Goal: Task Accomplishment & Management: Complete application form

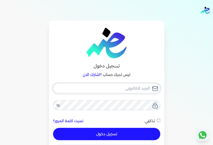
click at [138, 88] on input "email" at bounding box center [106, 88] width 107 height 10
click at [138, 89] on input "email" at bounding box center [106, 88] width 107 height 10
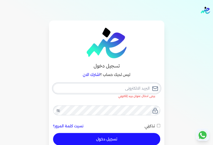
click at [127, 91] on input "email" at bounding box center [106, 88] width 107 height 10
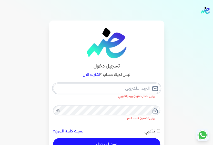
click at [133, 90] on input "email" at bounding box center [106, 88] width 107 height 10
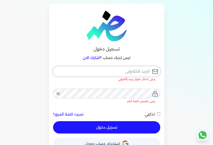
scroll to position [26, 0]
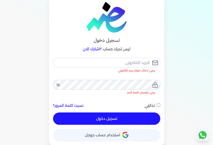
click at [96, 136] on span "استخدام حساب جوجل" at bounding box center [102, 135] width 35 height 4
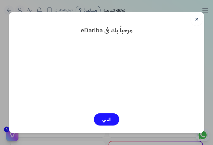
click at [105, 119] on button "التالي" at bounding box center [106, 119] width 25 height 12
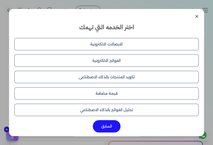
click at [108, 47] on button "الايصالات الالكترونية" at bounding box center [106, 44] width 185 height 12
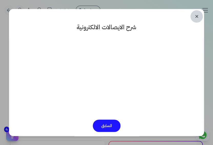
click at [196, 17] on link "✕" at bounding box center [196, 16] width 12 height 12
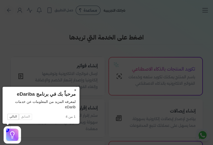
click at [76, 91] on button "×" at bounding box center [75, 90] width 8 height 7
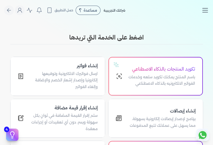
click at [207, 9] on icon "Toggle navigation" at bounding box center [205, 10] width 8 height 8
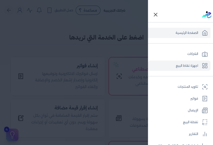
click at [195, 65] on link "اجهزة نقاط البيع" at bounding box center [179, 65] width 62 height 10
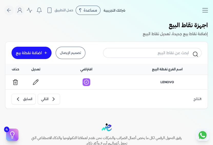
click at [37, 53] on div "اضافة نقطة بيع" at bounding box center [29, 53] width 26 height 4
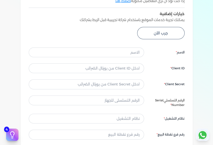
scroll to position [179, 0]
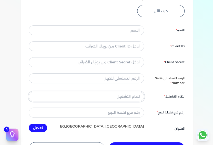
click at [126, 97] on input "text" at bounding box center [86, 97] width 115 height 10
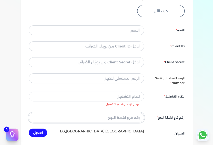
click at [120, 113] on input "text" at bounding box center [86, 118] width 115 height 10
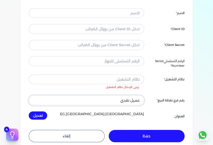
scroll to position [205, 0]
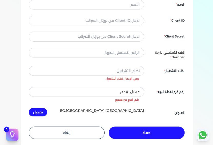
click at [43, 107] on div "الاسم Client ID Client Secret الرقم التسلسلي Serial Number نظام التشغيل يرجى ال…" at bounding box center [107, 58] width 156 height 116
drag, startPoint x: 96, startPoint y: 87, endPoint x: 95, endPoint y: 90, distance: 2.8
click at [96, 88] on input "عميل نقدي" at bounding box center [86, 92] width 115 height 10
drag, startPoint x: 96, startPoint y: 89, endPoint x: 183, endPoint y: 80, distance: 87.7
click at [183, 80] on div "الاسم Client ID Client Secret الرقم التسلسلي Serial Number نظام التشغيل يرجى ال…" at bounding box center [107, 58] width 156 height 116
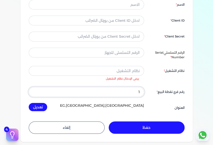
type input "1"
click at [29, 103] on button "تعديل" at bounding box center [38, 107] width 18 height 8
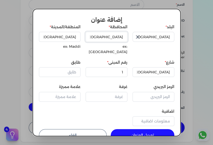
click at [120, 37] on input "Cairo" at bounding box center [107, 37] width 42 height 10
click at [156, 67] on input "Cairo" at bounding box center [154, 72] width 42 height 10
click at [118, 67] on input "1" at bounding box center [107, 72] width 42 height 10
click at [64, 67] on input "طابق" at bounding box center [60, 72] width 42 height 10
click at [160, 92] on input "الرمز البريدي" at bounding box center [154, 97] width 42 height 10
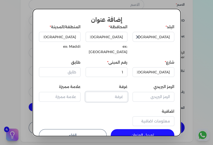
click at [109, 92] on input "غرفة" at bounding box center [107, 97] width 42 height 10
drag, startPoint x: 72, startPoint y: 89, endPoint x: 74, endPoint y: 91, distance: 3.5
click at [72, 92] on input "علامة مميزة" at bounding box center [60, 97] width 42 height 10
click at [149, 130] on button "تعديل العنوان" at bounding box center [143, 135] width 64 height 12
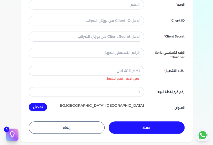
click at [100, 105] on div "EG,Cairo,Cairo تعديل" at bounding box center [86, 107] width 115 height 8
click at [129, 73] on input "text" at bounding box center [86, 71] width 115 height 10
click at [128, 73] on input "text" at bounding box center [86, 71] width 115 height 10
click at [160, 82] on div "الاسم Client ID Client Secret الرقم التسلسلي Serial Number نظام التشغيل يرجى ال…" at bounding box center [107, 56] width 156 height 112
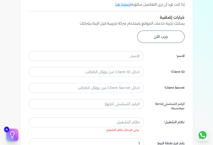
scroll to position [103, 0]
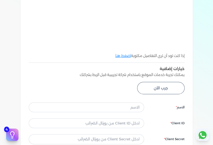
click at [120, 55] on link "اضغط هنا" at bounding box center [123, 55] width 16 height 5
click at [169, 90] on button "جرب الآن" at bounding box center [160, 88] width 47 height 12
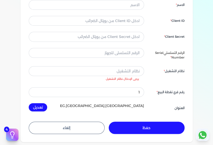
scroll to position [205, 0]
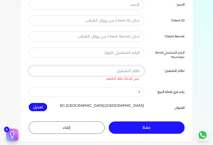
click at [129, 71] on input "text" at bounding box center [86, 71] width 115 height 10
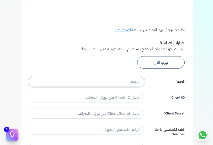
click at [129, 83] on input "text" at bounding box center [86, 82] width 115 height 10
type input "الباشا"
click at [126, 99] on input "text" at bounding box center [86, 98] width 115 height 10
click at [134, 112] on div "الاسم الباشا Client ID Client Secret الرقم التسلسلي Serial Number نظام التشغيل …" at bounding box center [107, 133] width 156 height 112
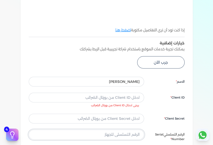
click at [136, 131] on div "الاسم الباشا Client ID يرجى ادخال Client ID من بورتال الضرائب Client Secret الر…" at bounding box center [107, 135] width 156 height 116
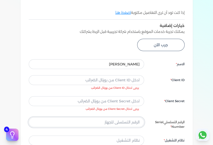
scroll to position [154, 0]
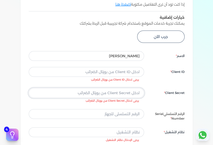
click at [138, 93] on input "text" at bounding box center [86, 93] width 115 height 10
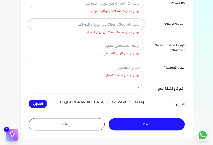
scroll to position [231, 0]
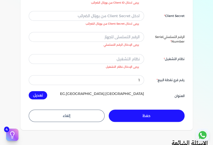
click at [43, 95] on button "تعديل" at bounding box center [38, 95] width 18 height 8
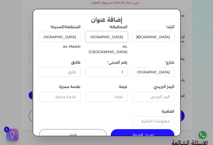
click at [112, 34] on input "Cairo" at bounding box center [107, 37] width 42 height 10
drag, startPoint x: 108, startPoint y: 34, endPoint x: 146, endPoint y: 25, distance: 39.1
click at [146, 25] on div "البلد مصر المحافظة Cairo ex: Cairo المنطقة/المدينة Cairo ex: Maddi شارع Cairo ر…" at bounding box center [106, 76] width 135 height 104
type input "الغردقه"
click at [80, 38] on input "Cairo" at bounding box center [60, 37] width 42 height 10
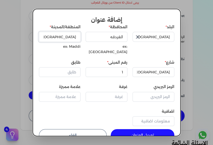
drag, startPoint x: 68, startPoint y: 36, endPoint x: 89, endPoint y: 28, distance: 23.2
click at [89, 28] on div "البلد مصر المحافظة الغردقه ex: Cairo المنطقة/المدينة Cairo ex: Maddi شارع Cairo…" at bounding box center [106, 76] width 135 height 104
type input "ميدان العروسه"
click at [161, 67] on input "Cairo" at bounding box center [154, 72] width 42 height 10
drag, startPoint x: 153, startPoint y: 66, endPoint x: 203, endPoint y: 58, distance: 51.4
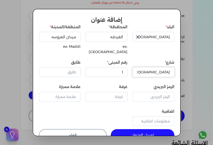
click at [203, 58] on dialog "إضافة عنوان البلد مصر المحافظة الغردقه ex: Cairo المنطقة/المدينة ميدان العروسه …" at bounding box center [106, 72] width 213 height 145
type input "الساقيه"
click at [152, 129] on button "تعديل العنوان" at bounding box center [143, 135] width 64 height 12
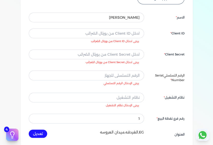
scroll to position [128, 0]
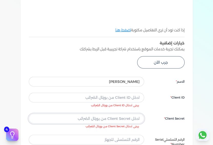
click at [125, 119] on input "text" at bounding box center [86, 119] width 115 height 10
click at [128, 100] on input "text" at bounding box center [86, 98] width 115 height 10
click at [128, 120] on input "text" at bounding box center [86, 119] width 115 height 10
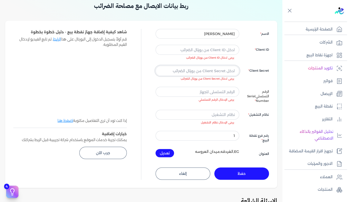
scroll to position [0, 0]
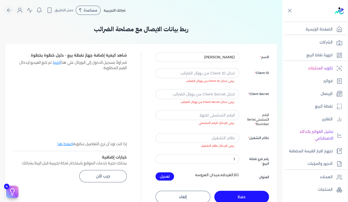
drag, startPoint x: 222, startPoint y: 102, endPoint x: 193, endPoint y: 102, distance: 29.5
click at [193, 102] on li "يرجى ادخال Client Secret من بورتال الضرائب" at bounding box center [194, 102] width 78 height 4
click at [213, 115] on input "text" at bounding box center [197, 115] width 84 height 10
click at [213, 58] on input "الباشا" at bounding box center [197, 57] width 84 height 10
click at [213, 73] on input "text" at bounding box center [197, 73] width 84 height 10
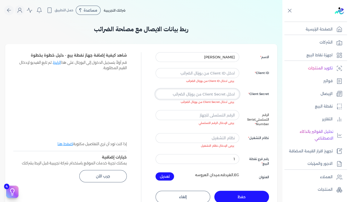
click at [213, 96] on input "text" at bounding box center [197, 94] width 84 height 10
click at [207, 115] on input "text" at bounding box center [197, 115] width 84 height 10
click at [213, 139] on input "text" at bounding box center [197, 138] width 84 height 10
click at [213, 145] on input "1" at bounding box center [197, 159] width 84 height 10
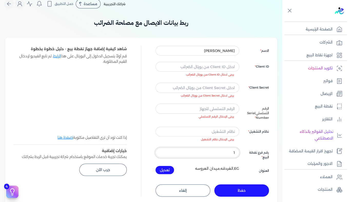
scroll to position [26, 0]
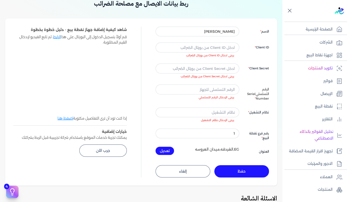
click at [213, 13] on icon at bounding box center [289, 10] width 6 height 6
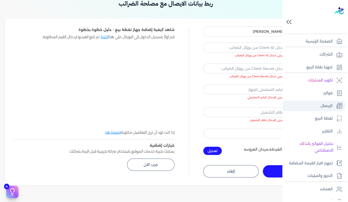
click at [213, 106] on p "الإيصال" at bounding box center [326, 106] width 12 height 7
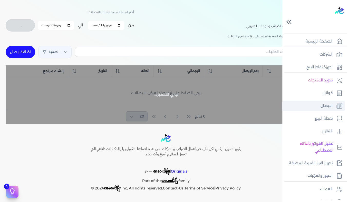
scroll to position [16, 0]
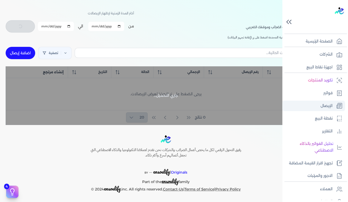
checkbox input "false"
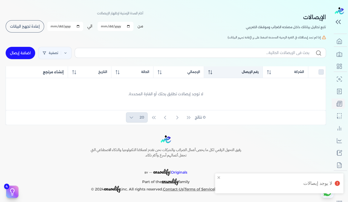
click at [213, 71] on span "رقم الإيصال" at bounding box center [249, 72] width 17 height 5
click at [22, 53] on link "اضافة إيصال" at bounding box center [20, 53] width 29 height 12
select select
select select "EGP"
select select "EGS"
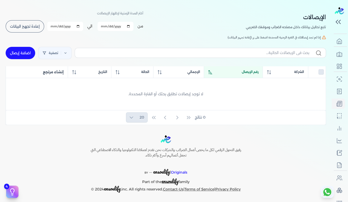
select select "B"
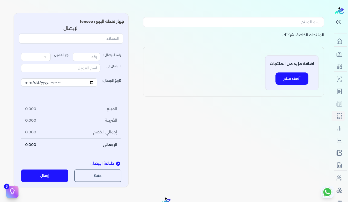
type input "1"
select select "P"
type input "عميل نقدي"
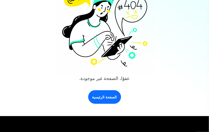
scroll to position [51, 0]
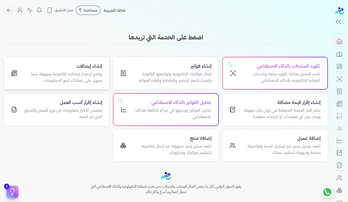
click at [78, 75] on p "برنامج لإصدار إيصالات إلكترونية بسهولة، مما يسهل على عملائك تتبع المدفوعات" at bounding box center [62, 77] width 79 height 13
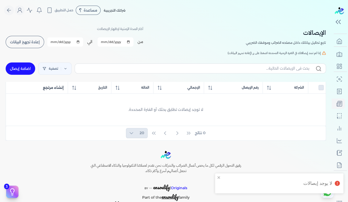
click at [29, 43] on span "إعادة تجهيز البيانات" at bounding box center [25, 42] width 30 height 4
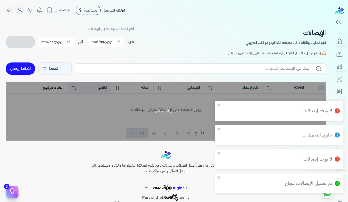
checkbox input "false"
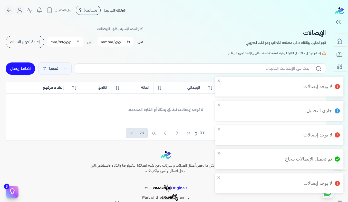
click at [53, 126] on div "0 نتائج 20" at bounding box center [165, 133] width 319 height 14
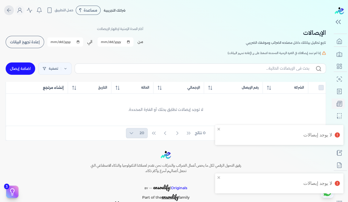
click at [11, 11] on icon "Global" at bounding box center [9, 10] width 6 height 6
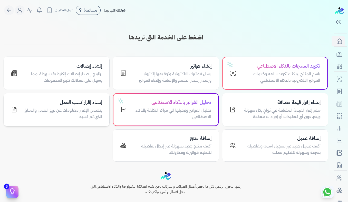
click at [76, 109] on p "يتضمن الإقرار معلومات عن نوع العمل والمبلغ الذي تم كسبه" at bounding box center [62, 113] width 79 height 13
select select "01"
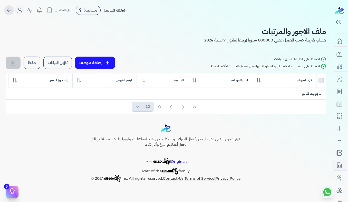
click at [8, 10] on icon "Global" at bounding box center [9, 10] width 6 height 6
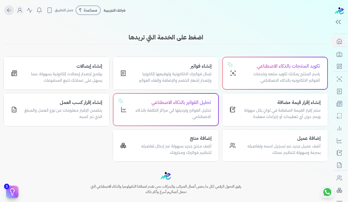
click at [9, 12] on icon "Global" at bounding box center [9, 10] width 6 height 6
